Goal: Check status: Check status

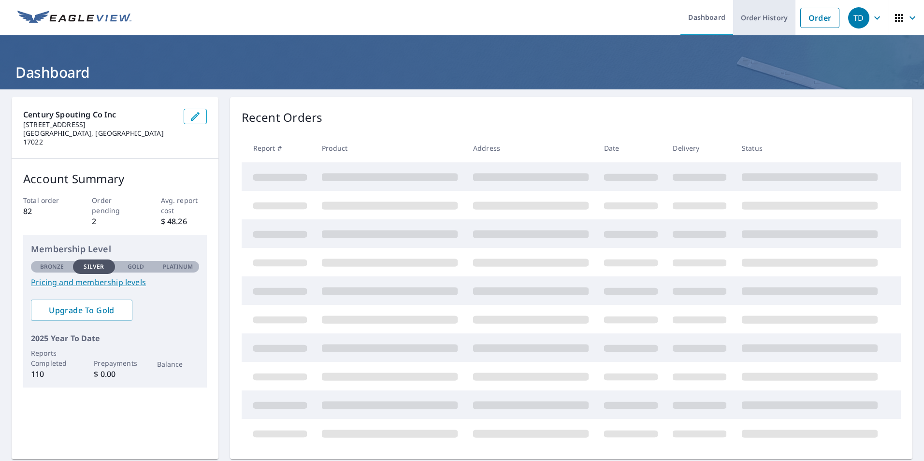
click at [772, 20] on link "Order History" at bounding box center [764, 17] width 62 height 35
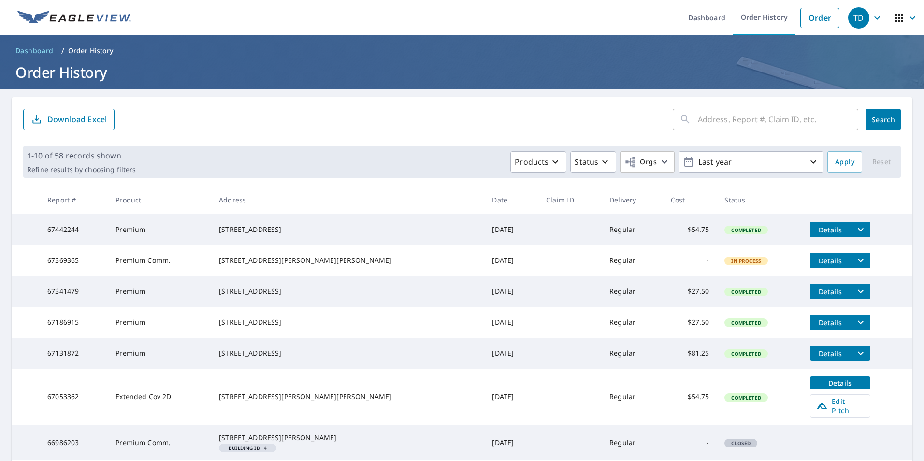
click at [713, 125] on input "text" at bounding box center [778, 119] width 160 height 27
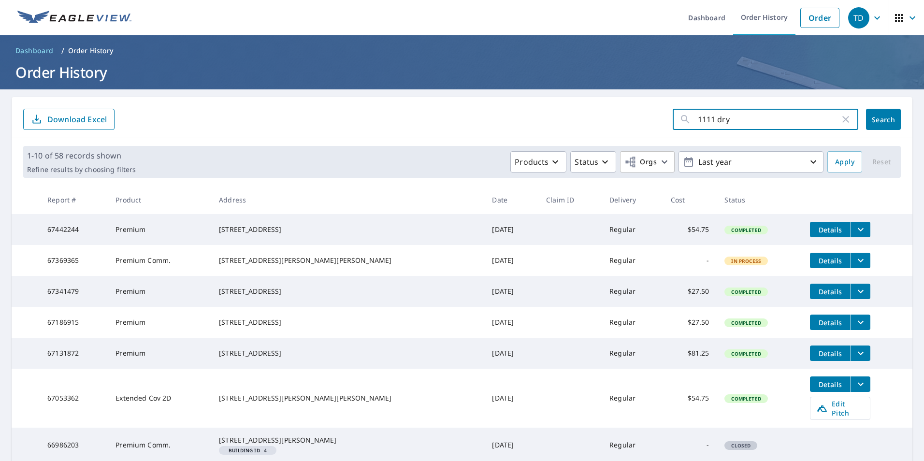
type input "1111 dry"
click at [879, 115] on span "Search" at bounding box center [883, 119] width 19 height 9
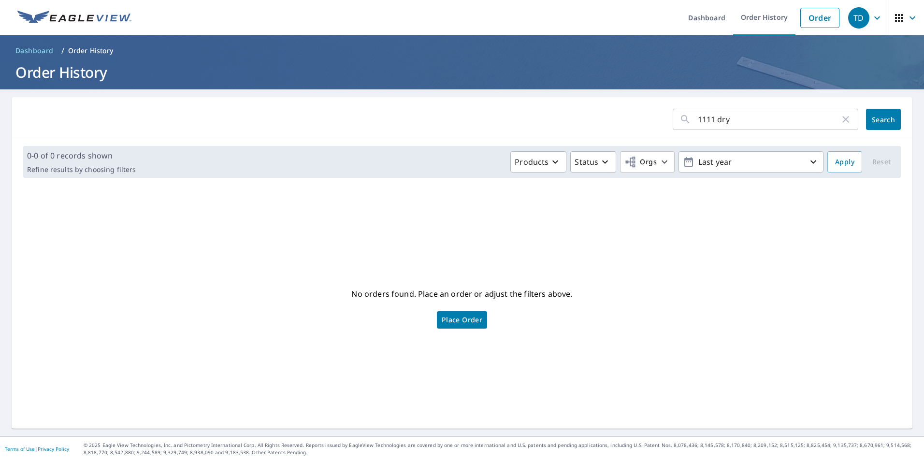
click at [740, 118] on input "1111 dry" at bounding box center [769, 119] width 142 height 27
type input "1111 dry"
click at [893, 123] on button "Search" at bounding box center [883, 119] width 35 height 21
